Goal: Navigation & Orientation: Find specific page/section

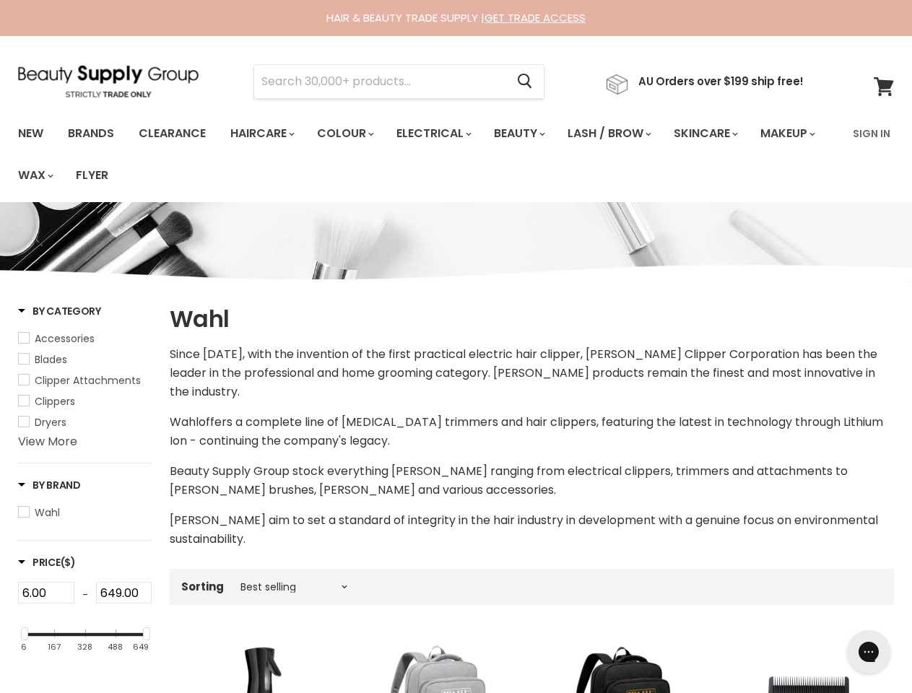
click at [455, 346] on p "Since [DATE], with the invention of the first practical electric hair clipper, …" at bounding box center [532, 373] width 724 height 56
click at [384, 82] on input "Search" at bounding box center [379, 81] width 251 height 33
click at [532, 82] on icon "Search" at bounding box center [525, 81] width 14 height 15
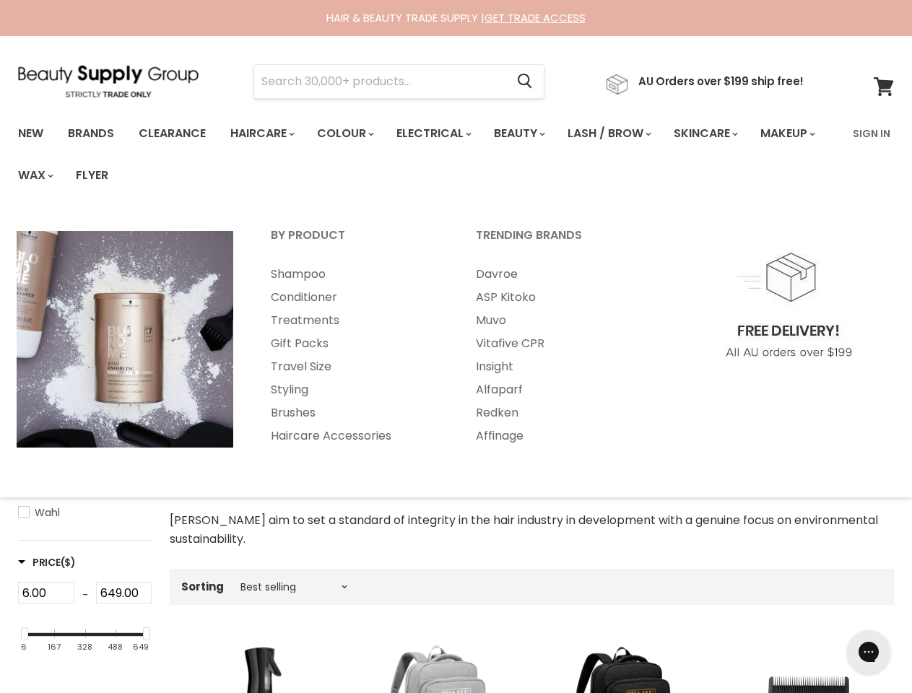
click at [266, 134] on link "Haircare" at bounding box center [261, 133] width 84 height 30
click at [353, 134] on link "Colour" at bounding box center [344, 133] width 77 height 30
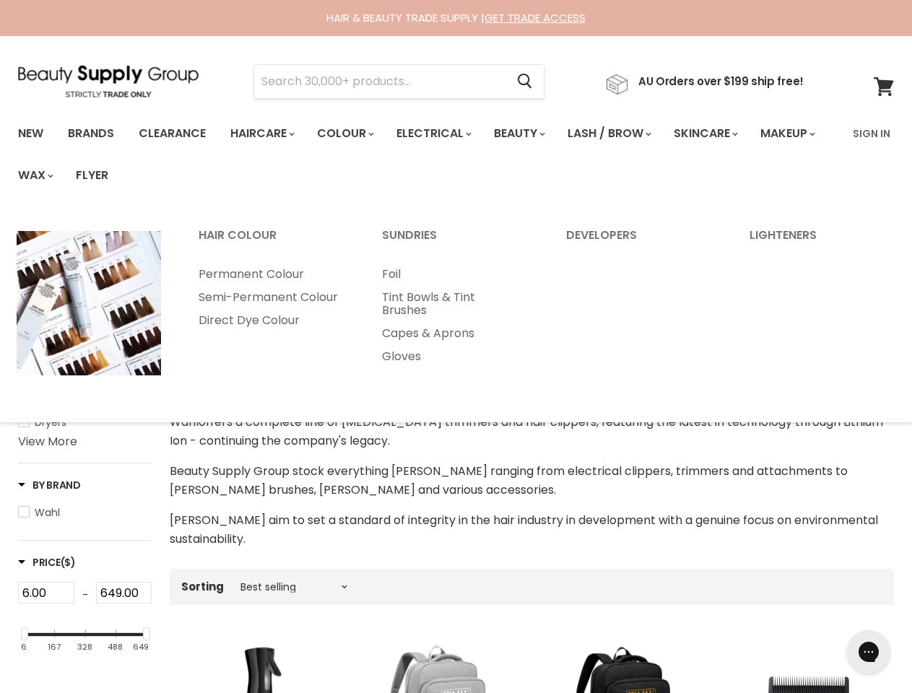
click at [443, 134] on link "Electrical" at bounding box center [432, 133] width 95 height 30
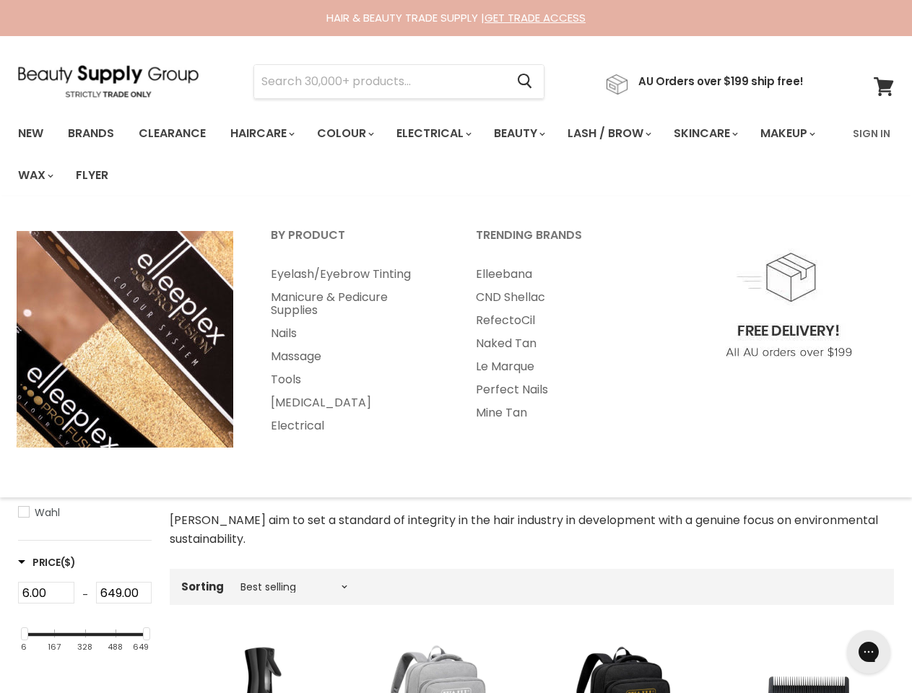
click at [531, 134] on link "Beauty" at bounding box center [518, 133] width 71 height 30
click at [624, 134] on link "Lash / Brow" at bounding box center [607, 133] width 103 height 30
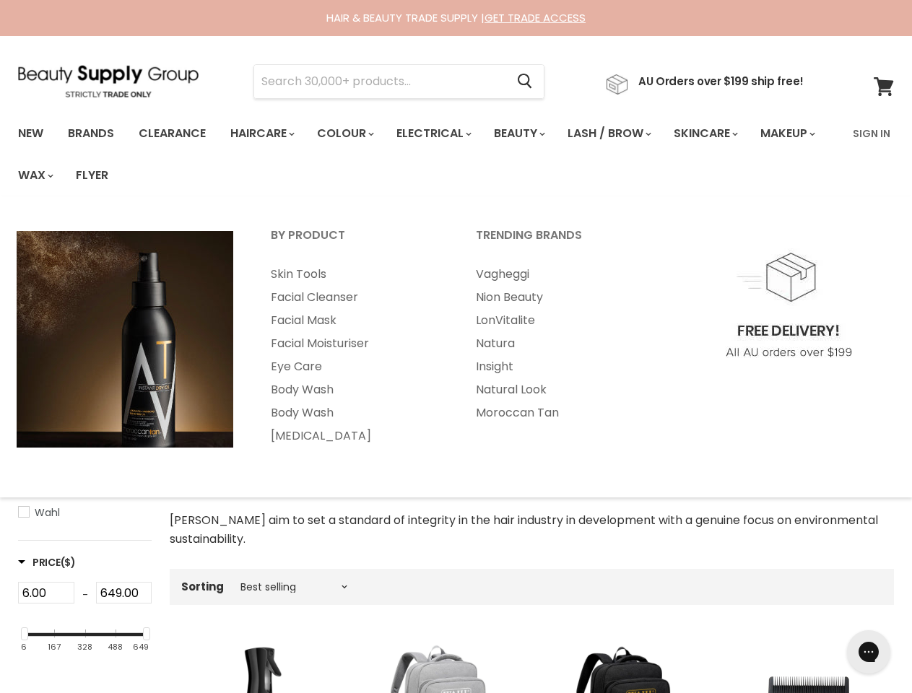
click at [724, 134] on link "Skincare" at bounding box center [705, 133] width 84 height 30
click at [749, 149] on link "Makeup" at bounding box center [786, 133] width 74 height 30
